Goal: Navigation & Orientation: Go to known website

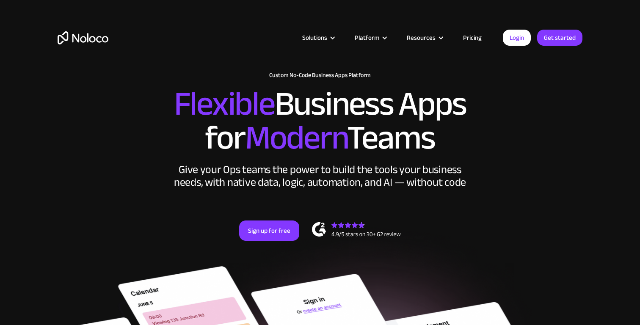
click at [517, 41] on link "Login" at bounding box center [517, 38] width 28 height 16
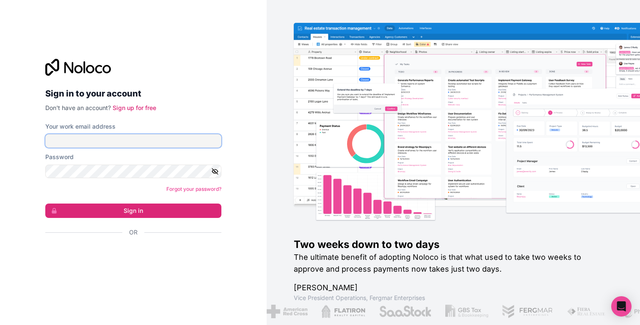
click at [123, 138] on input "Your work email address" at bounding box center [133, 141] width 176 height 14
type input "[PERSON_NAME][EMAIL_ADDRESS][DOMAIN_NAME]"
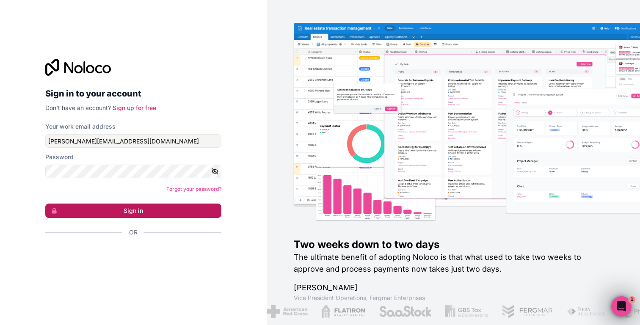
click at [115, 206] on button "Sign in" at bounding box center [133, 211] width 176 height 14
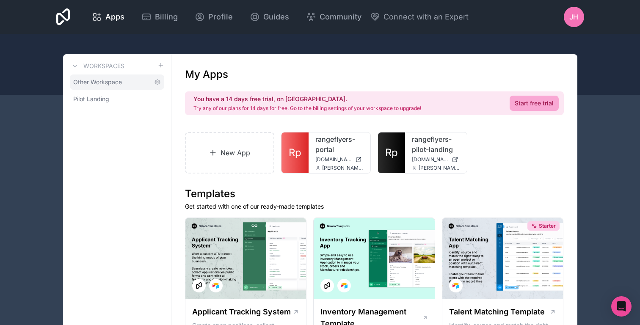
click at [91, 87] on link "Other Workspace" at bounding box center [117, 81] width 94 height 15
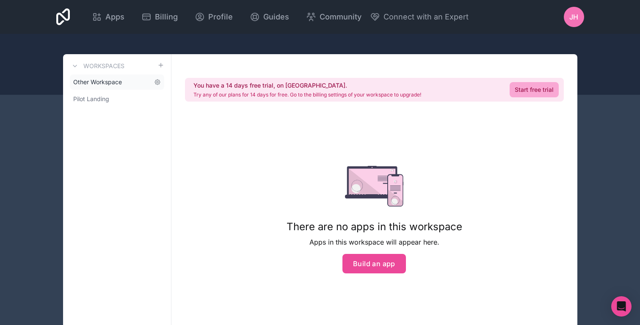
click at [91, 87] on link "Other Workspace" at bounding box center [117, 81] width 94 height 15
click at [92, 97] on span "Pilot Landing" at bounding box center [91, 99] width 36 height 8
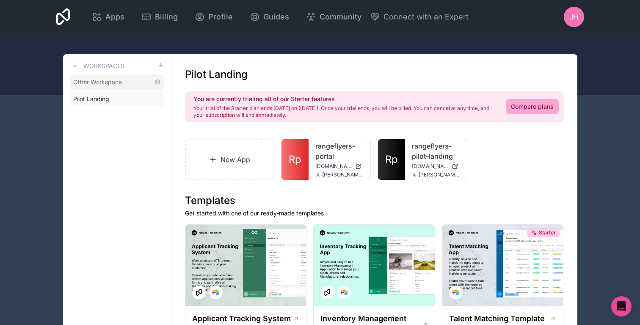
click at [94, 84] on span "Other Workspace" at bounding box center [97, 82] width 49 height 8
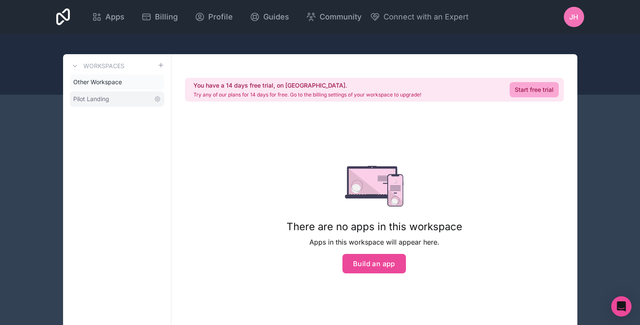
click at [92, 99] on span "Pilot Landing" at bounding box center [91, 99] width 36 height 8
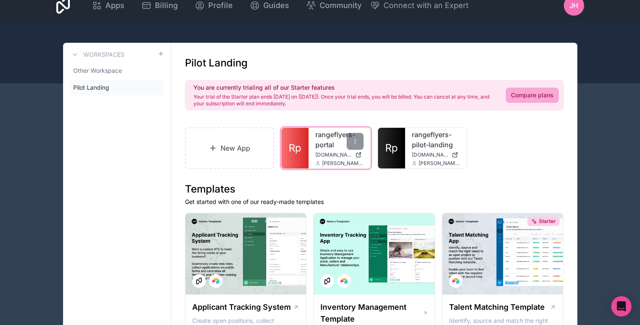
scroll to position [13, 0]
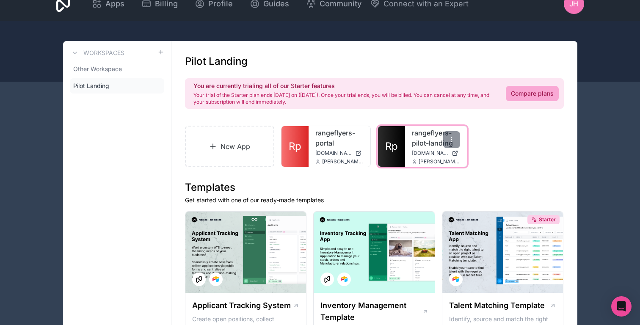
click at [413, 154] on span "rangeflyers-pilot-landing.noloco.co" at bounding box center [430, 153] width 36 height 7
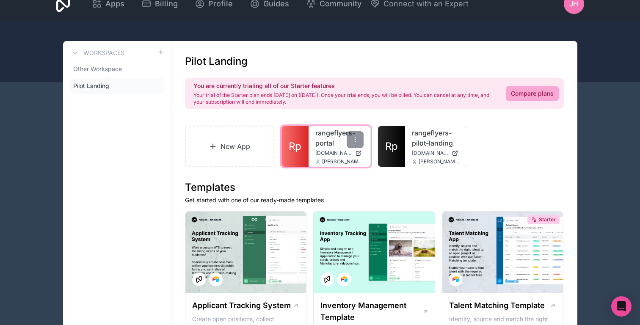
click at [331, 144] on link "rangeflyers-portal" at bounding box center [339, 138] width 48 height 20
